Goal: Find specific page/section: Find specific page/section

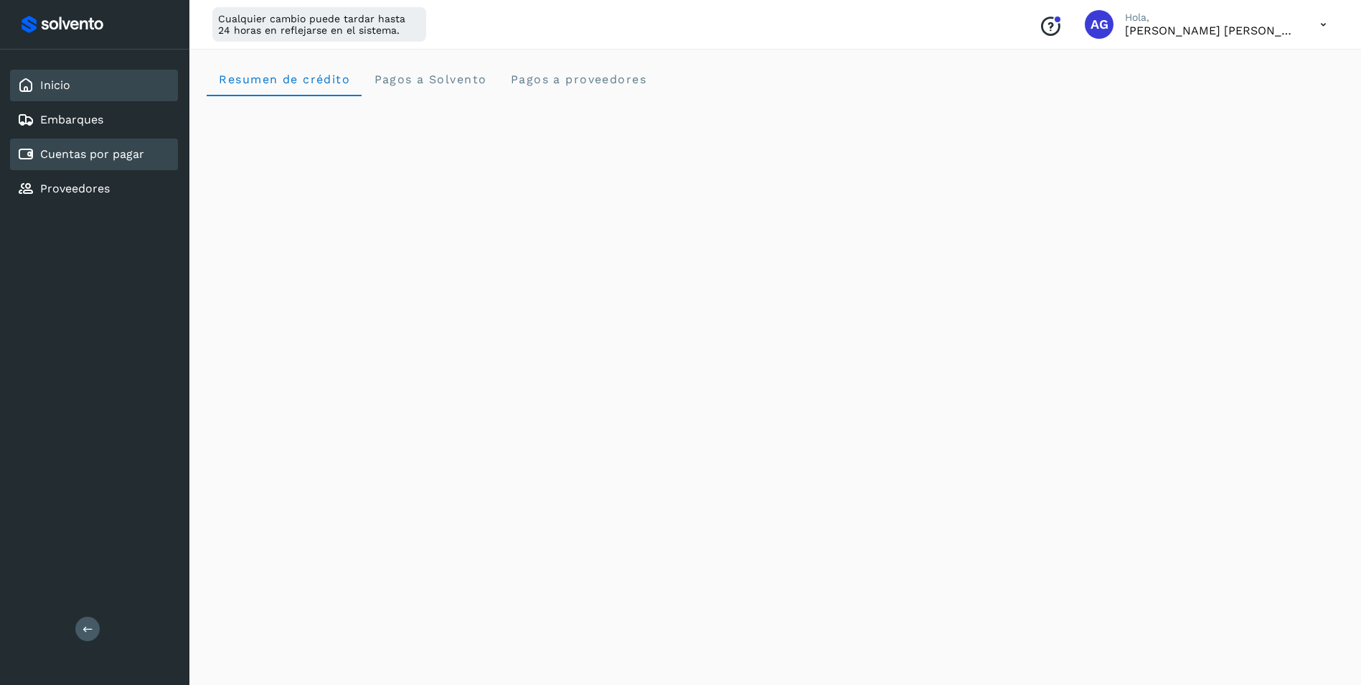
click at [75, 159] on link "Cuentas por pagar" at bounding box center [92, 154] width 104 height 14
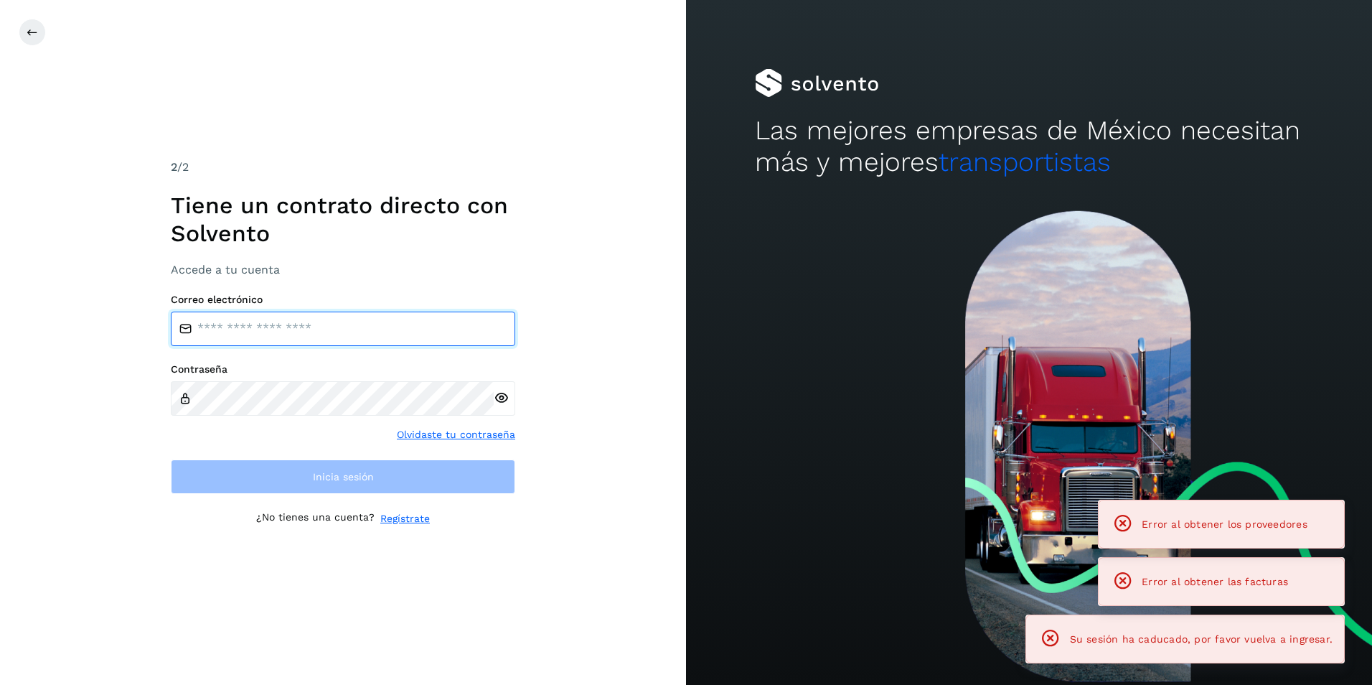
type input "**********"
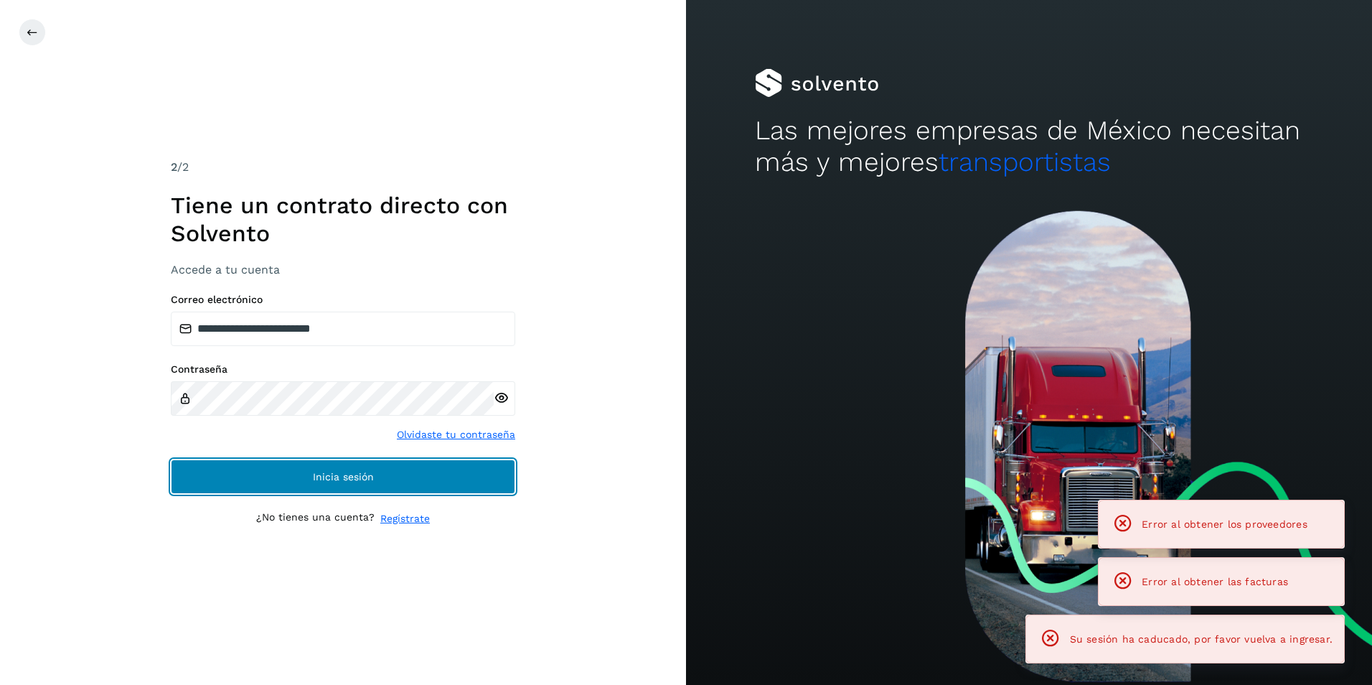
click at [352, 467] on button "Inicia sesión" at bounding box center [343, 476] width 344 height 34
